Goal: Information Seeking & Learning: Learn about a topic

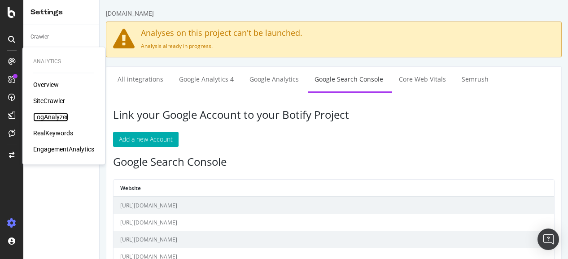
click at [64, 114] on div "LogAnalyzer" at bounding box center [50, 117] width 35 height 9
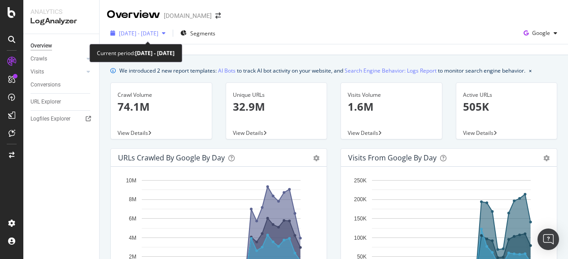
click at [158, 35] on span "[DATE] - [DATE]" at bounding box center [139, 34] width 40 height 8
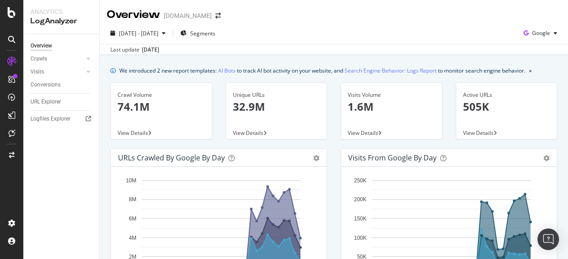
click at [344, 35] on div "[DATE] - [DATE] Segments Google" at bounding box center [334, 35] width 469 height 18
click at [228, 70] on link "AI Bots" at bounding box center [227, 70] width 18 height 9
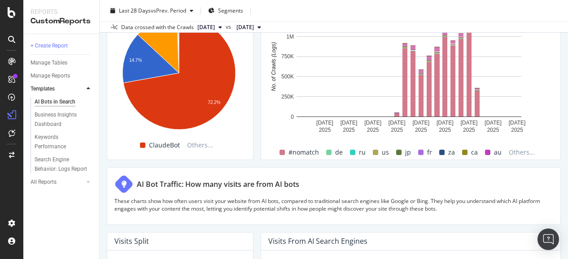
scroll to position [1383, 0]
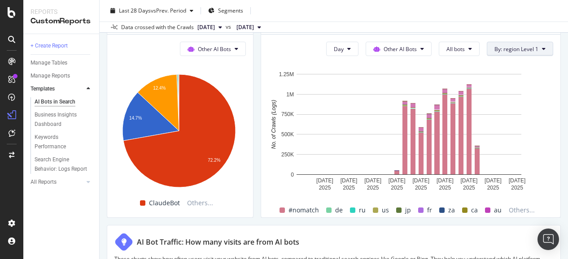
click at [517, 51] on span "By: region Level 1" at bounding box center [517, 49] width 44 height 8
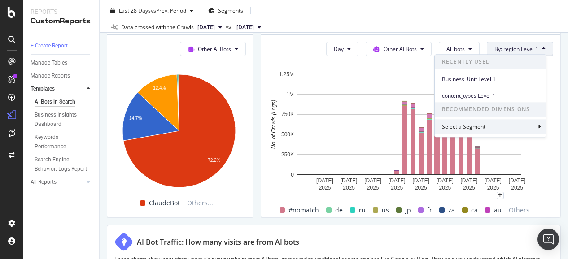
click at [500, 124] on div "Select a Segment" at bounding box center [490, 126] width 111 height 15
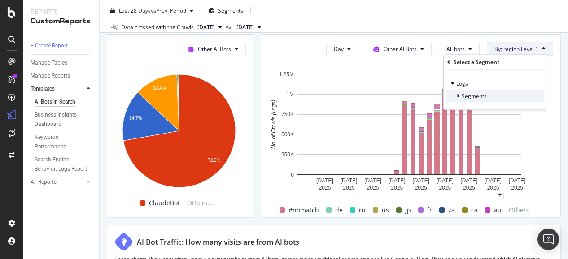
click at [480, 97] on span "Segments" at bounding box center [474, 96] width 25 height 8
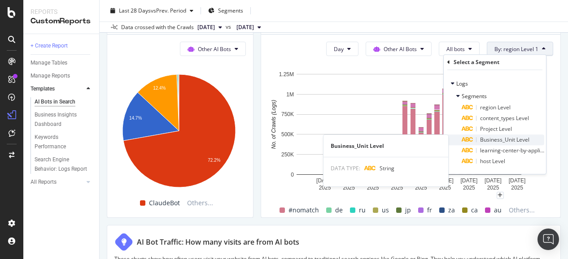
click at [501, 140] on span "Business_Unit Level" at bounding box center [504, 140] width 49 height 8
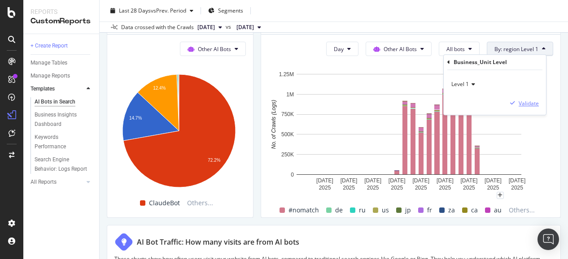
click at [531, 99] on div "Validate" at bounding box center [523, 103] width 32 height 8
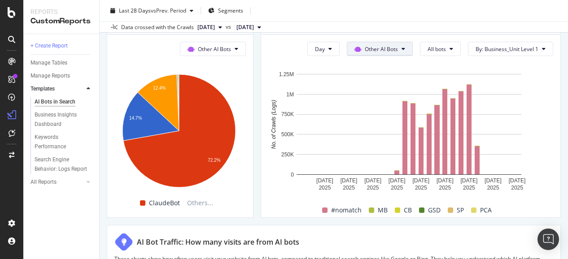
click at [385, 43] on button "Other AI Bots" at bounding box center [380, 49] width 66 height 14
click at [380, 64] on span "Google" at bounding box center [381, 65] width 35 height 8
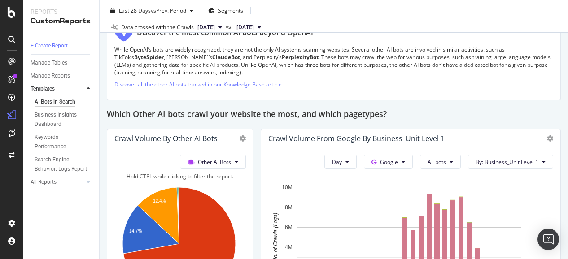
scroll to position [1248, 0]
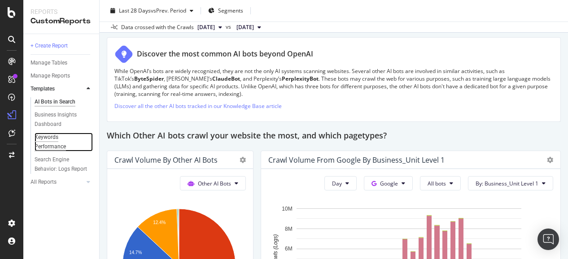
click at [49, 147] on div "Keywords Performance" at bounding box center [60, 142] width 50 height 19
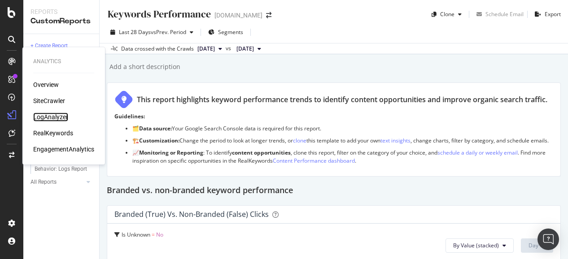
click at [48, 116] on div "LogAnalyzer" at bounding box center [50, 117] width 35 height 9
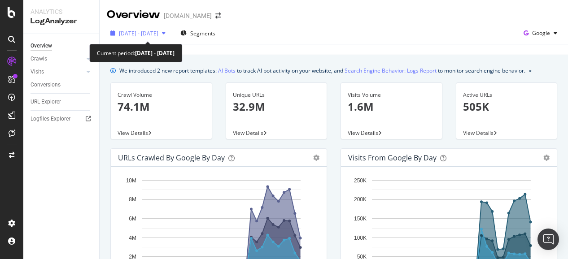
click at [168, 37] on div "[DATE] - [DATE]" at bounding box center [138, 32] width 62 height 13
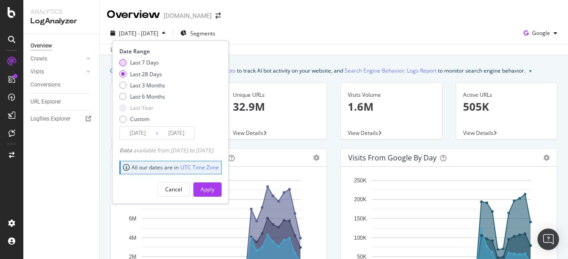
click at [149, 60] on div "Last 7 Days" at bounding box center [144, 63] width 29 height 8
click at [135, 118] on div "Custom" at bounding box center [139, 119] width 19 height 8
type input "[DATE]"
click at [145, 132] on input "[DATE]" at bounding box center [138, 133] width 36 height 13
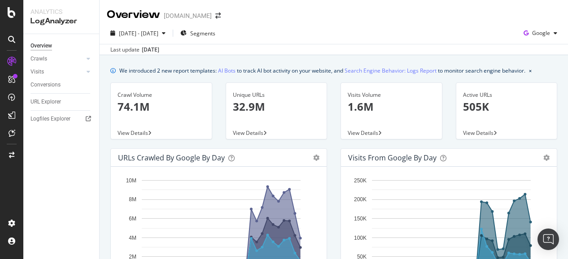
click at [383, 38] on div "[DATE] - [DATE] Segments Google" at bounding box center [334, 35] width 469 height 18
